Goal: Check status: Check status

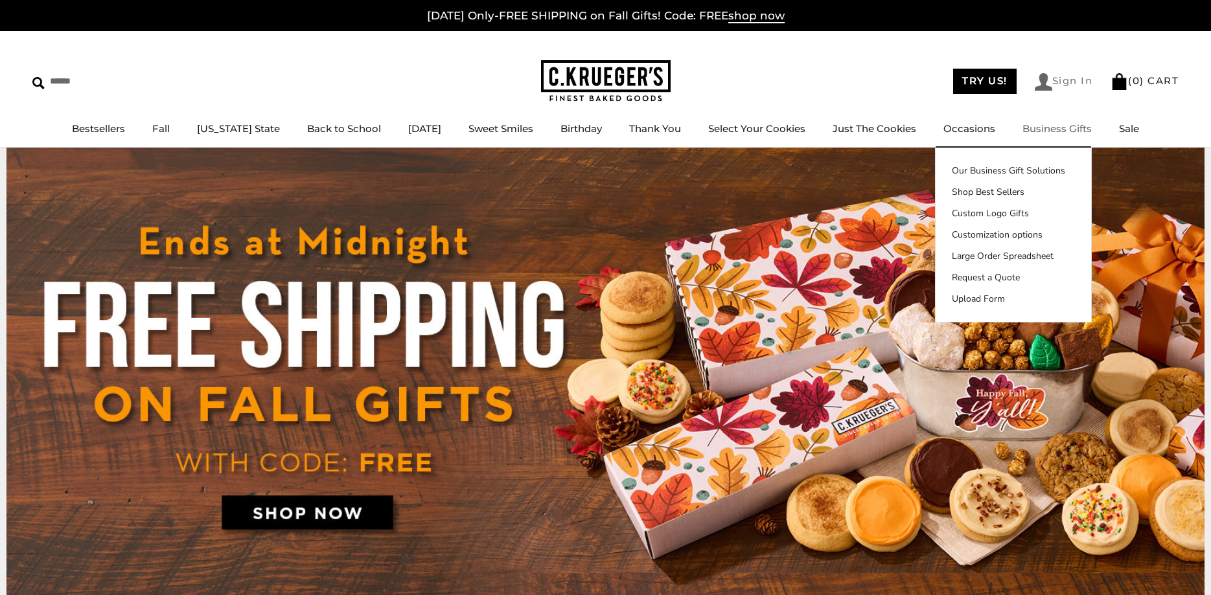
click at [1070, 84] on link "Sign In" at bounding box center [1064, 81] width 58 height 17
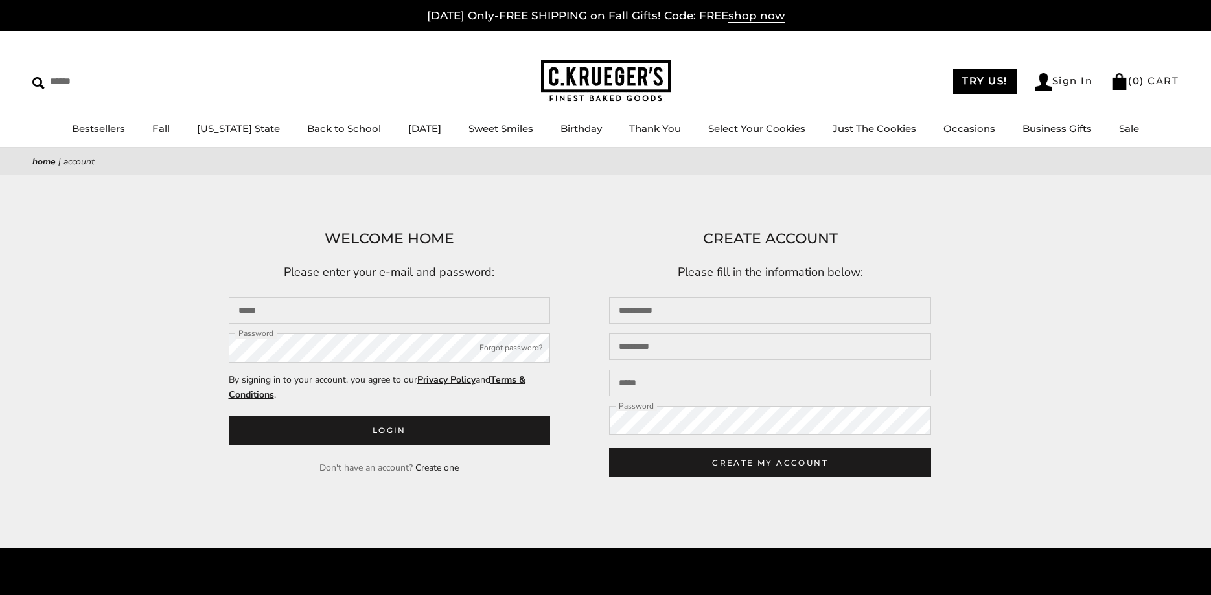
click at [316, 312] on input "Email" at bounding box center [390, 310] width 322 height 27
click at [314, 308] on input "Email" at bounding box center [390, 310] width 322 height 27
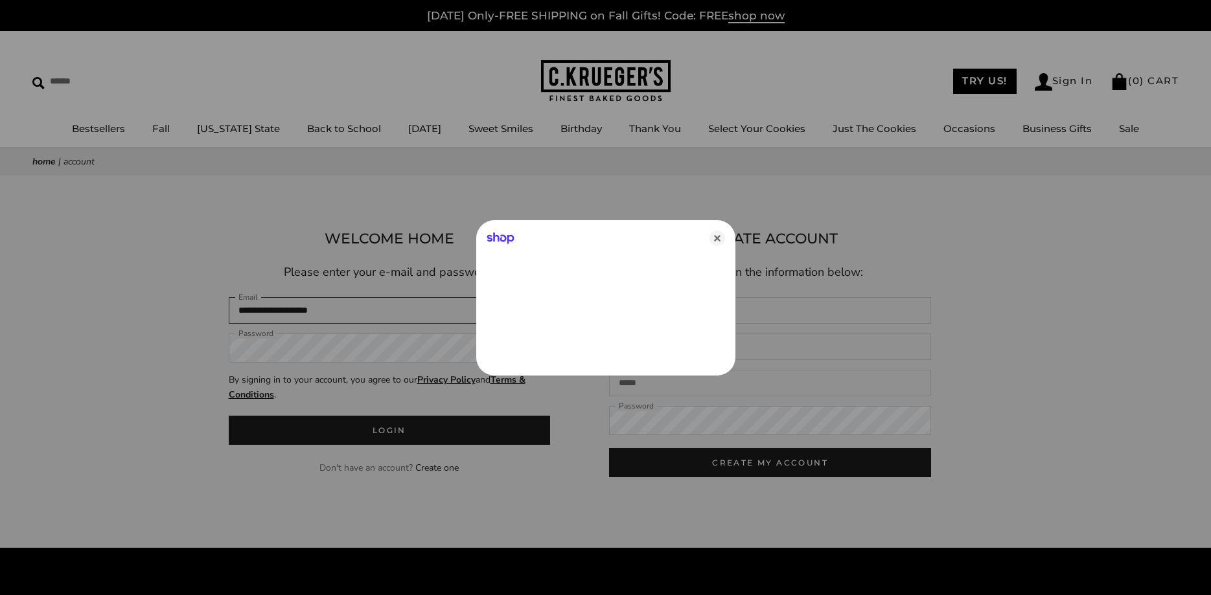
type input "**********"
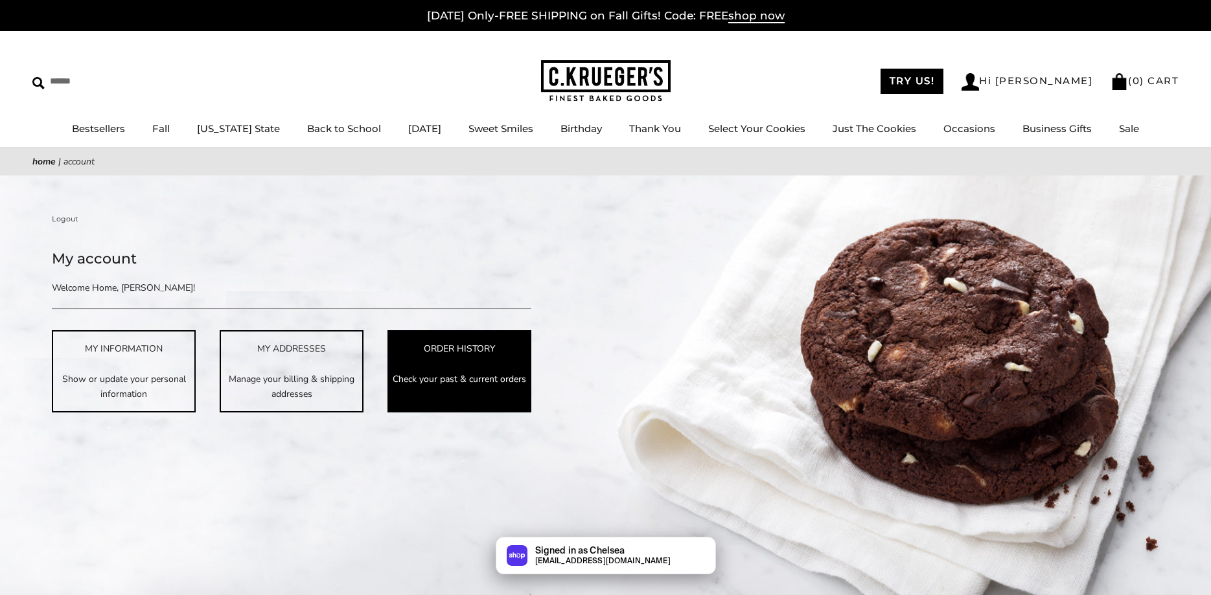
click at [465, 362] on link "ORDER HISTORY Check your past & current orders" at bounding box center [459, 371] width 144 height 82
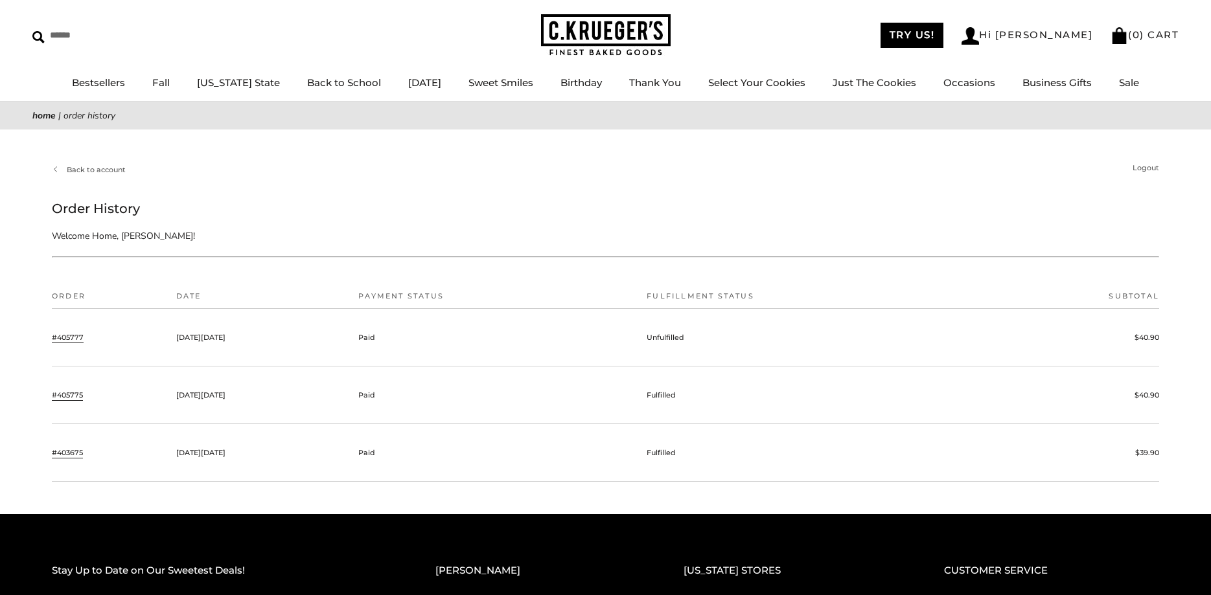
scroll to position [66, 0]
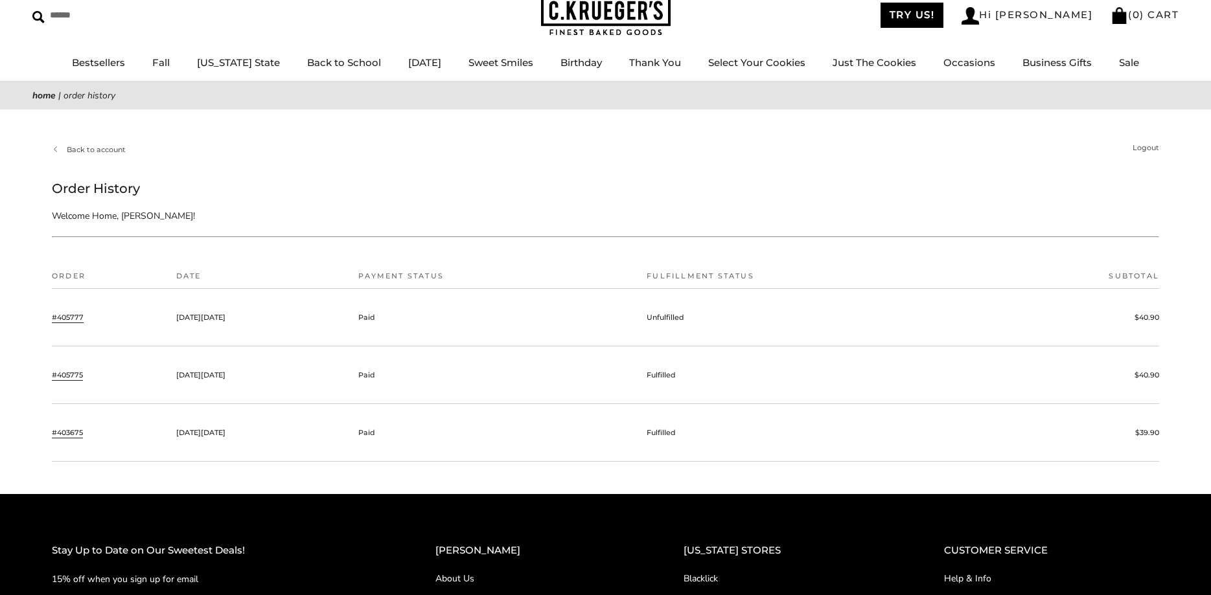
click at [83, 320] on link "#405777" at bounding box center [68, 318] width 32 height 12
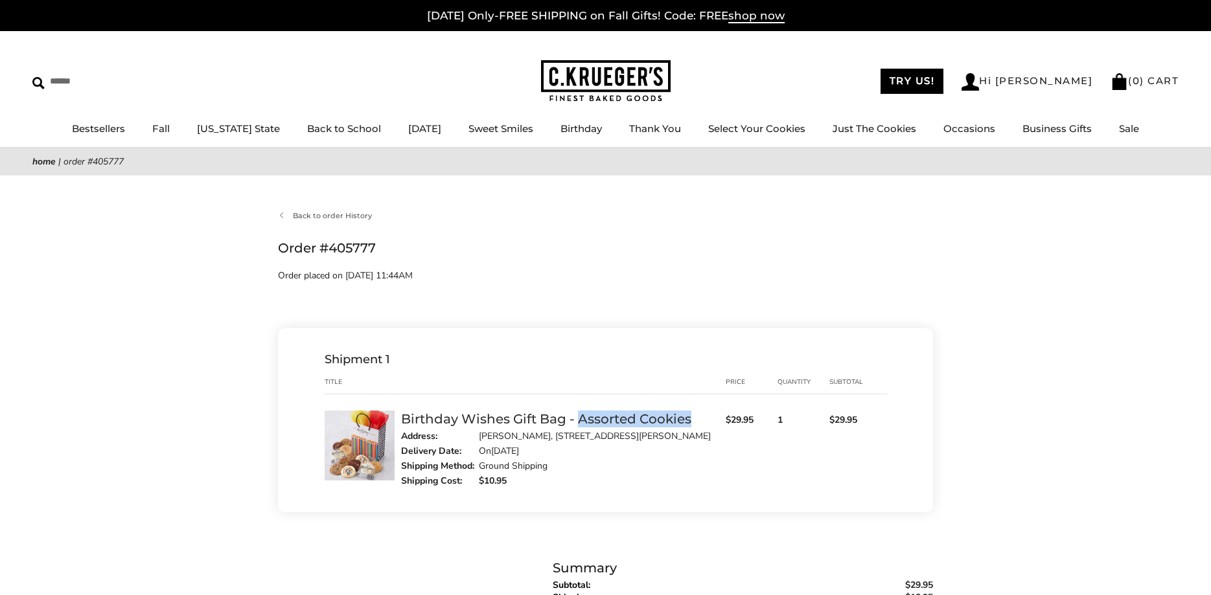
drag, startPoint x: 699, startPoint y: 418, endPoint x: 577, endPoint y: 413, distance: 121.9
click at [577, 413] on div "Birthday Wishes Gift Bag - Assorted Cookies" at bounding box center [560, 419] width 318 height 17
copy link "Assorted Cookies"
